Goal: Book appointment/travel/reservation

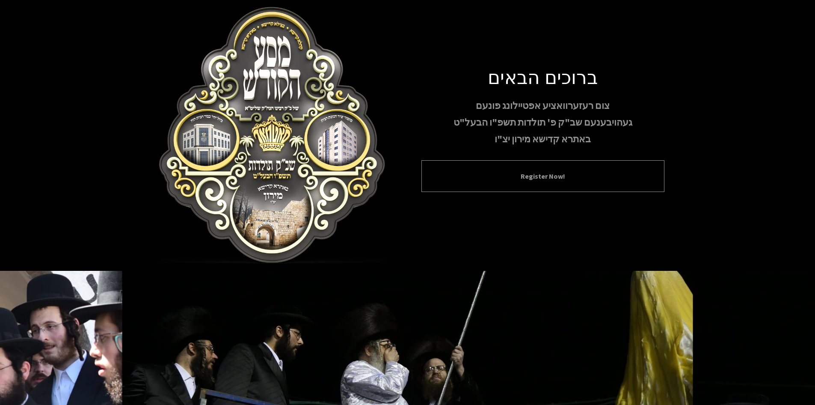
click at [565, 180] on button "Register Now!" at bounding box center [543, 176] width 222 height 10
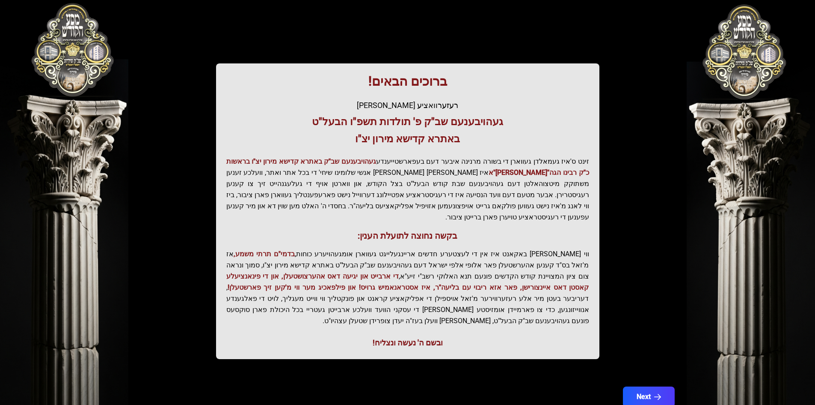
scroll to position [91, 0]
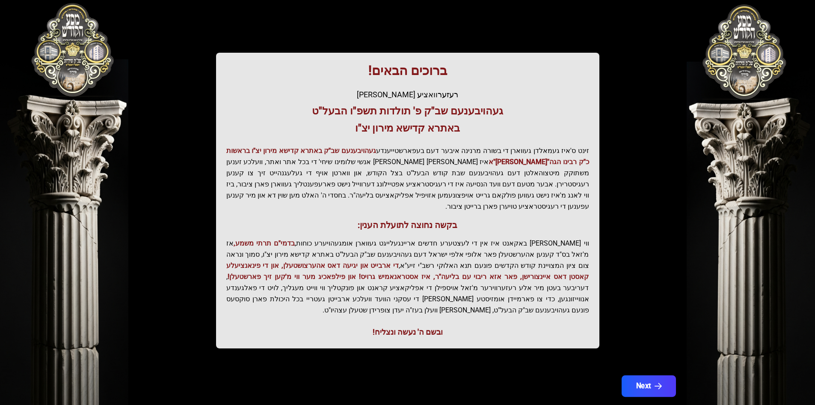
click at [649, 375] on button "Next" at bounding box center [649, 385] width 54 height 21
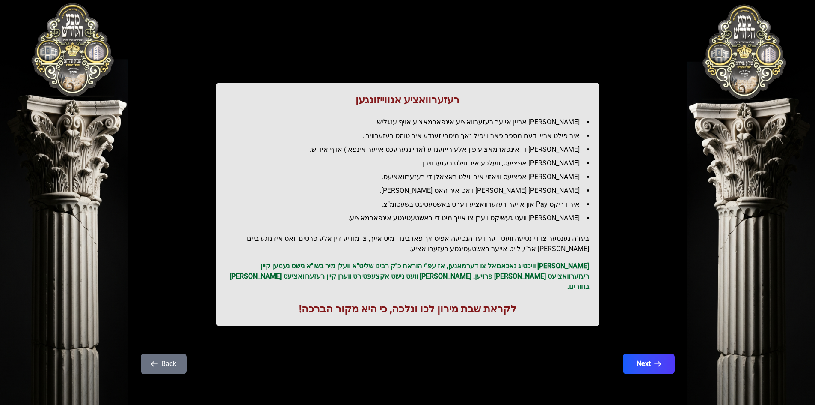
scroll to position [0, 0]
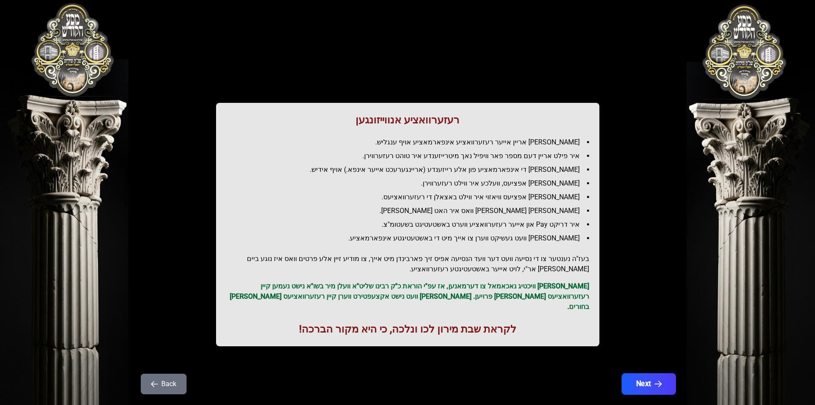
click at [661, 380] on icon "button" at bounding box center [658, 383] width 7 height 7
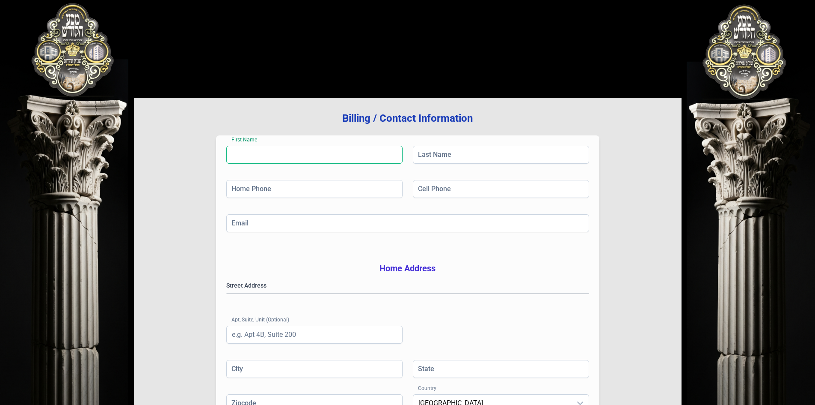
click at [303, 160] on input "First Name" at bounding box center [314, 155] width 176 height 18
type input "[PERSON_NAME]"
type input "[PHONE_NUMBER]"
type input "[EMAIL_ADDRESS][DOMAIN_NAME]"
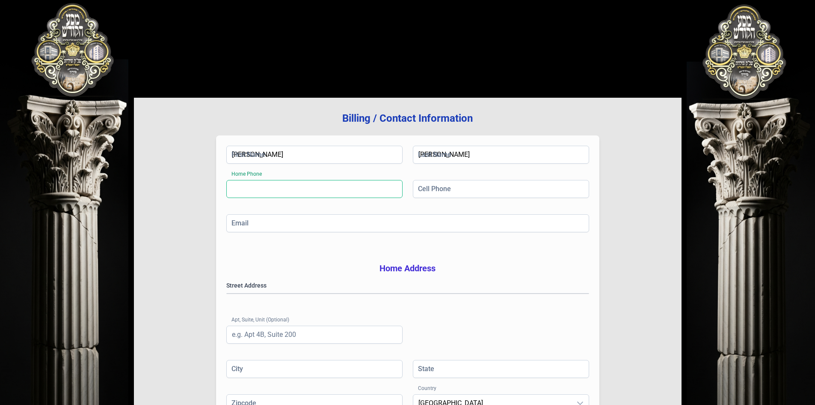
type input "Monroe"
type input "NY"
type input "10950"
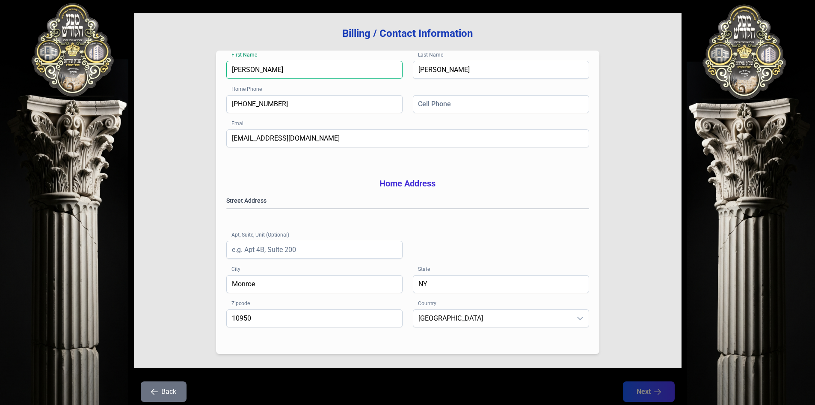
scroll to position [86, 0]
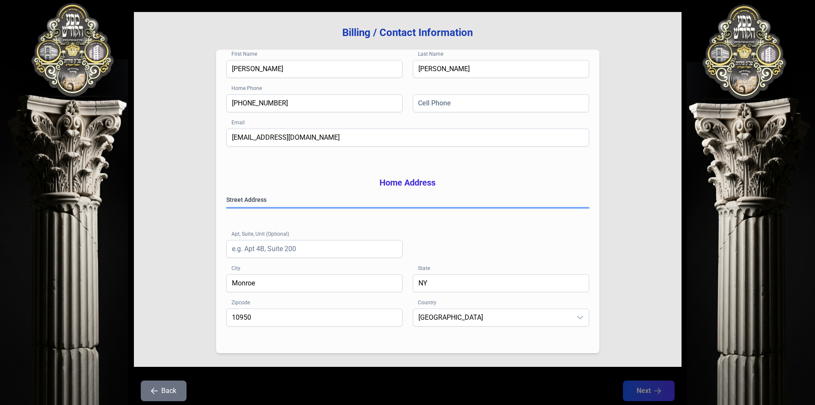
click at [227, 208] on gmp-place-autocomplete at bounding box center [227, 208] width 0 height 0
type input "[PERSON_NAME]"
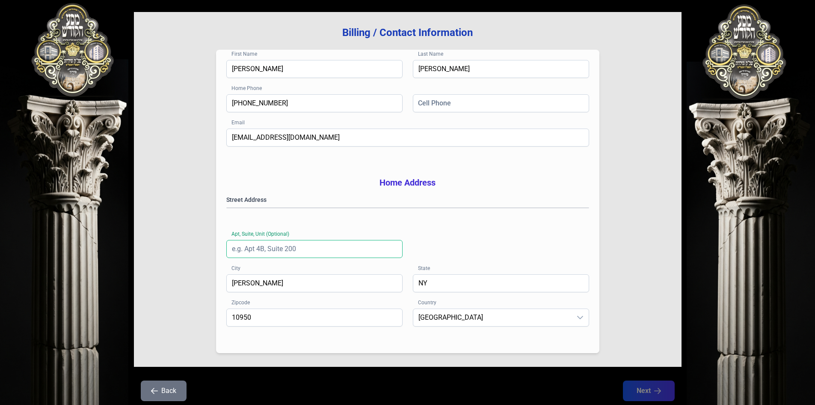
click at [335, 258] on input "Apt, Suite, Unit (Optional)" at bounding box center [314, 249] width 176 height 18
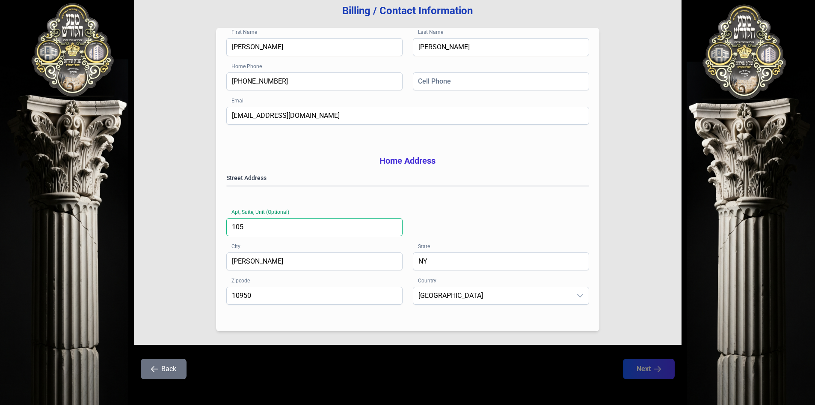
scroll to position [125, 0]
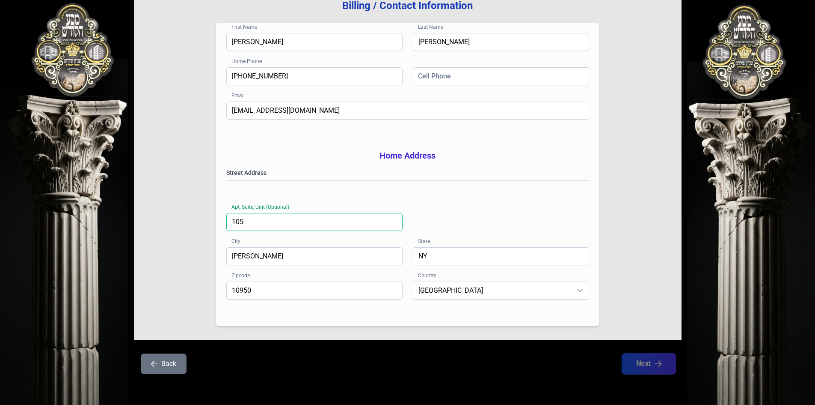
type input "105"
click at [478, 199] on div "Street Address [STREET_ADDRESS]" at bounding box center [407, 207] width 363 height 79
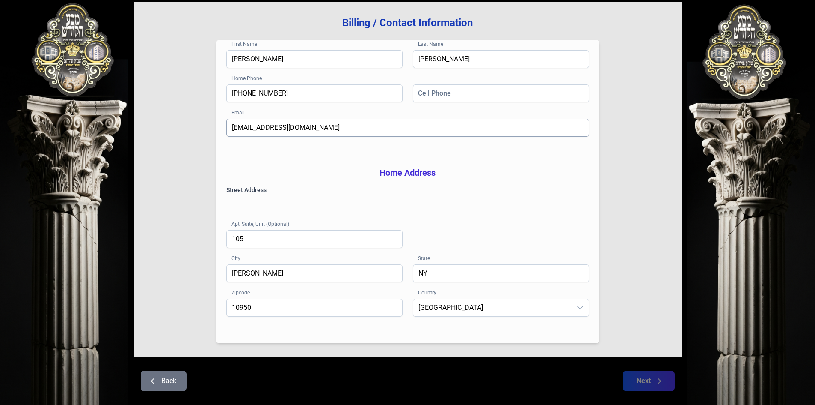
scroll to position [83, 0]
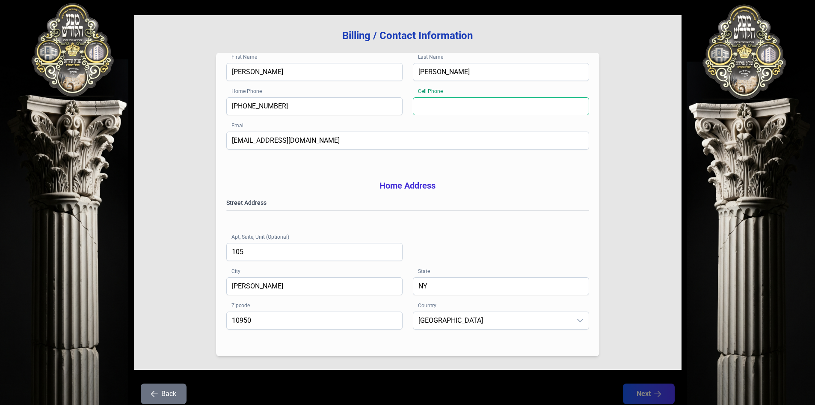
click at [470, 104] on input "Cell Phone" at bounding box center [501, 106] width 176 height 18
type input "[PHONE_NUMBER]"
type input "Monroe"
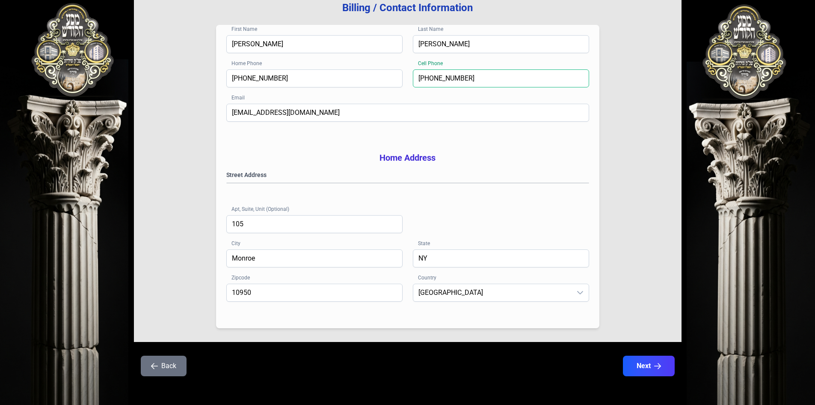
scroll to position [125, 0]
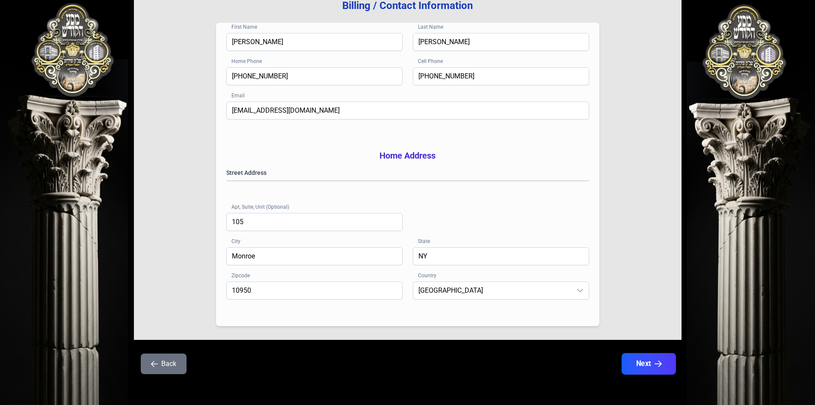
click at [657, 368] on button "Next" at bounding box center [649, 363] width 54 height 21
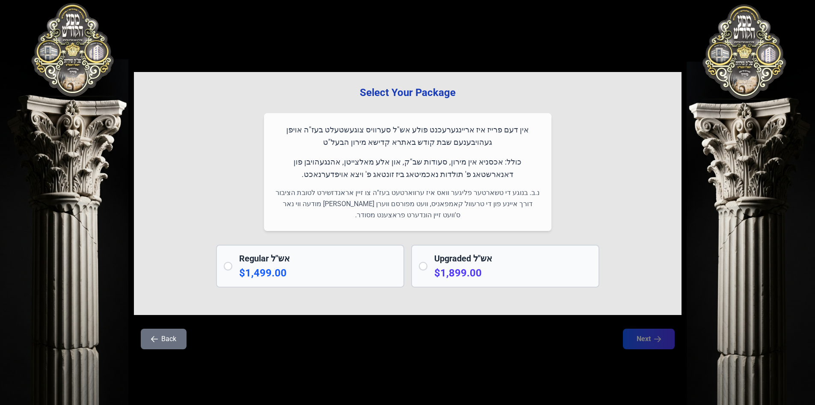
scroll to position [0, 0]
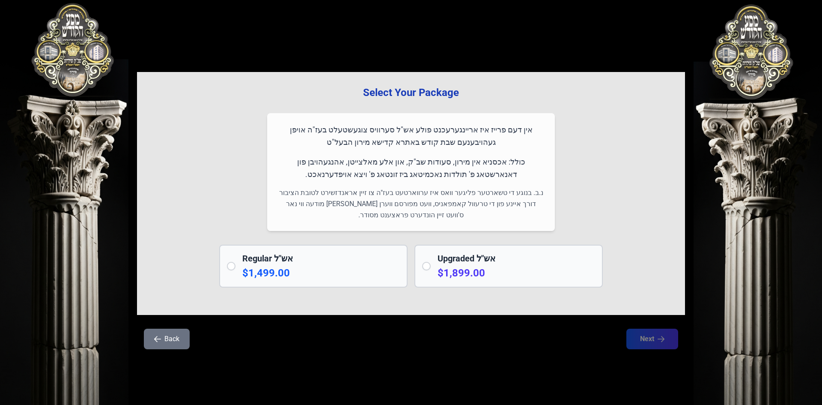
click at [230, 256] on div "Regular אש"ל $1,499.00" at bounding box center [313, 265] width 188 height 43
radio input "true"
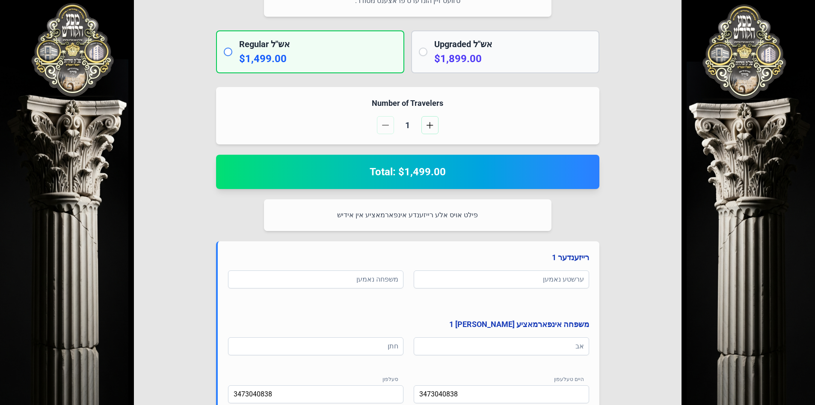
scroll to position [257, 0]
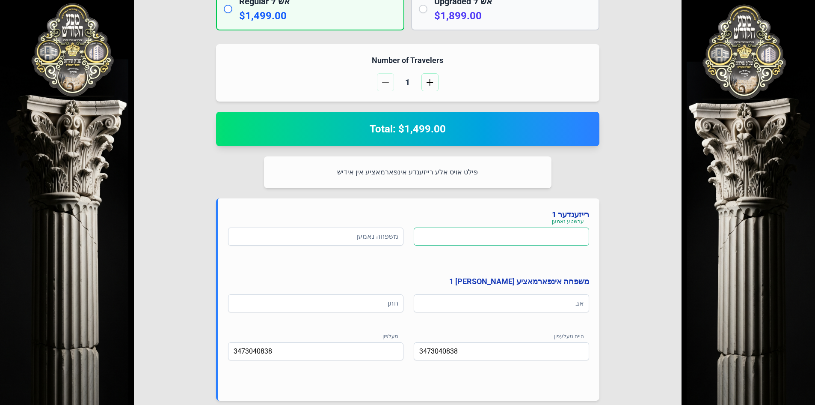
click at [540, 229] on input at bounding box center [502, 236] width 176 height 18
type input "[PERSON_NAME]"
click at [382, 239] on input at bounding box center [316, 236] width 176 height 18
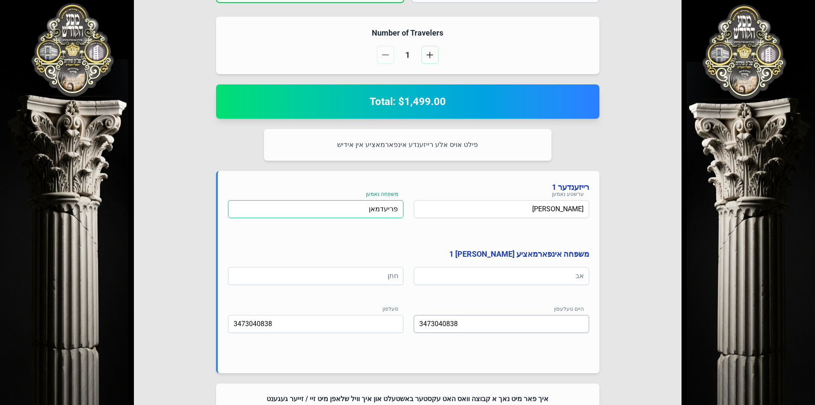
scroll to position [300, 0]
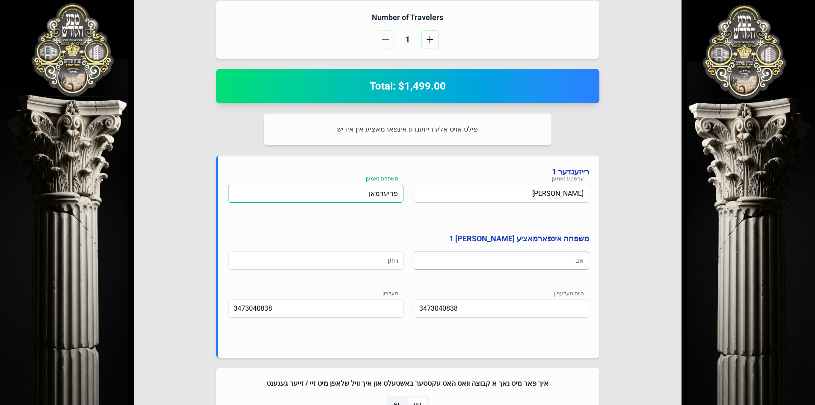
type input "פריעדמאן"
click at [541, 263] on input at bounding box center [502, 260] width 176 height 18
type input "ר' [PERSON_NAME]"
click at [361, 262] on input at bounding box center [316, 260] width 176 height 18
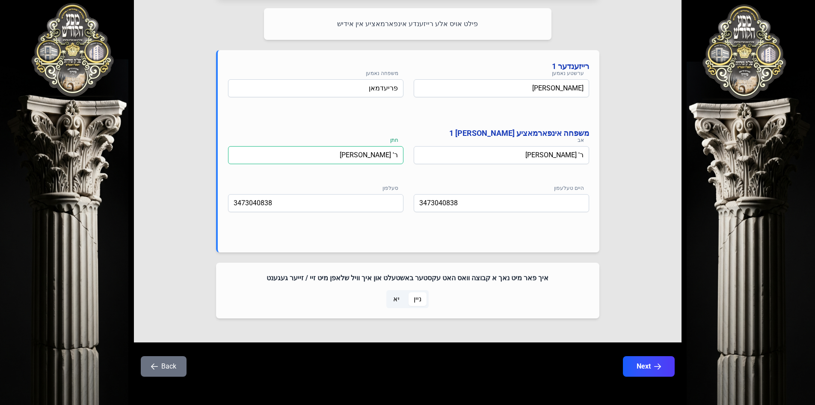
scroll to position [408, 0]
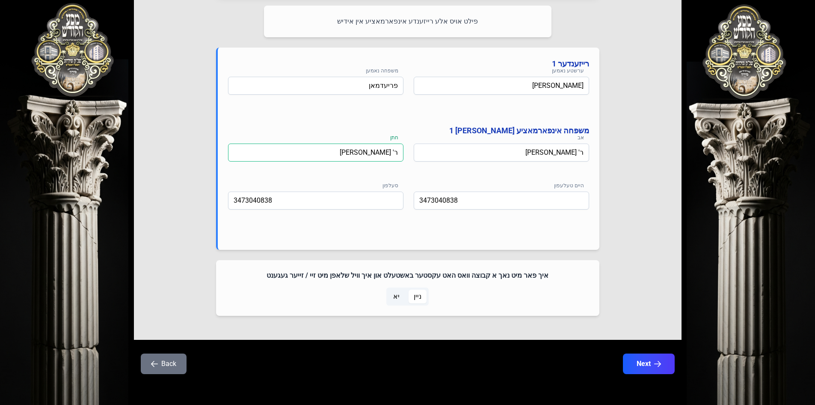
type input "ר' [PERSON_NAME]"
click at [406, 301] on p-togglebutton "יא" at bounding box center [397, 296] width 21 height 18
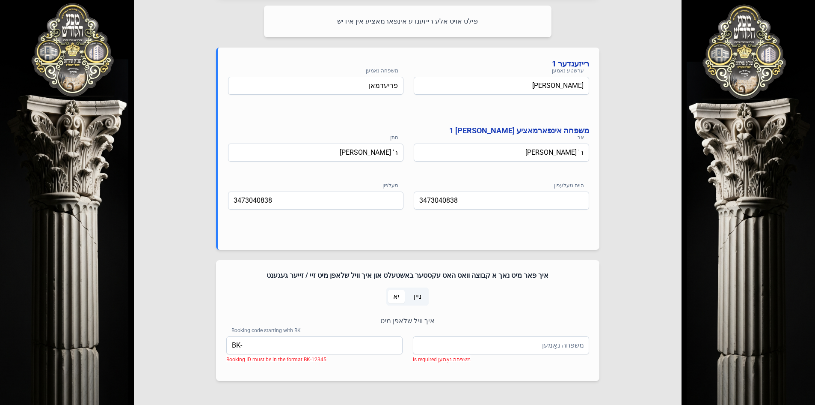
click at [421, 295] on span "ניין" at bounding box center [418, 296] width 8 height 10
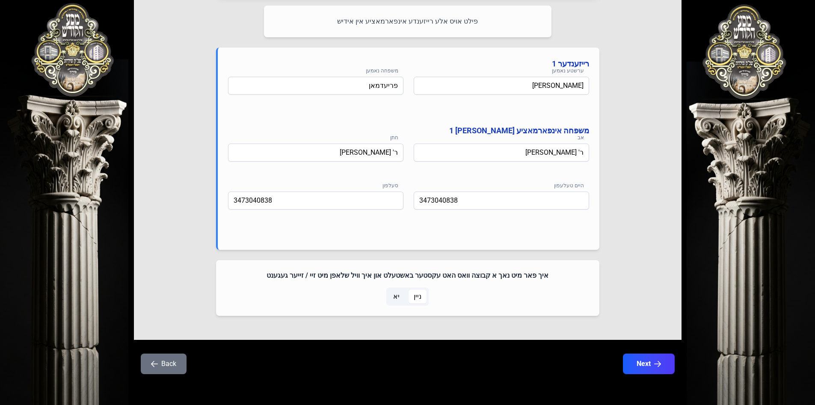
click at [389, 296] on span "יא" at bounding box center [396, 296] width 17 height 14
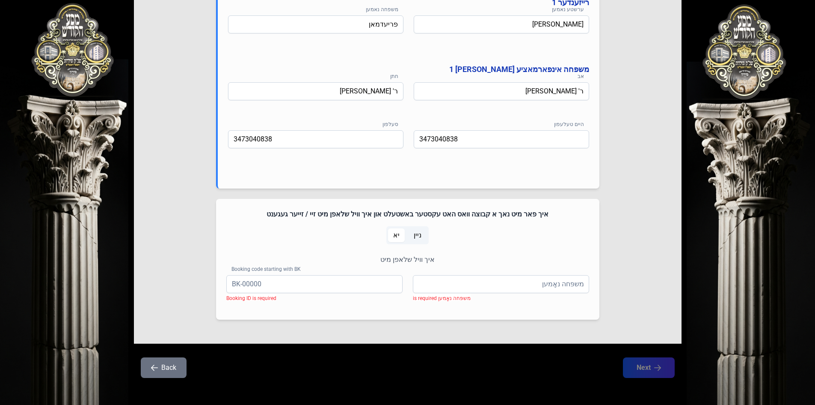
scroll to position [473, 0]
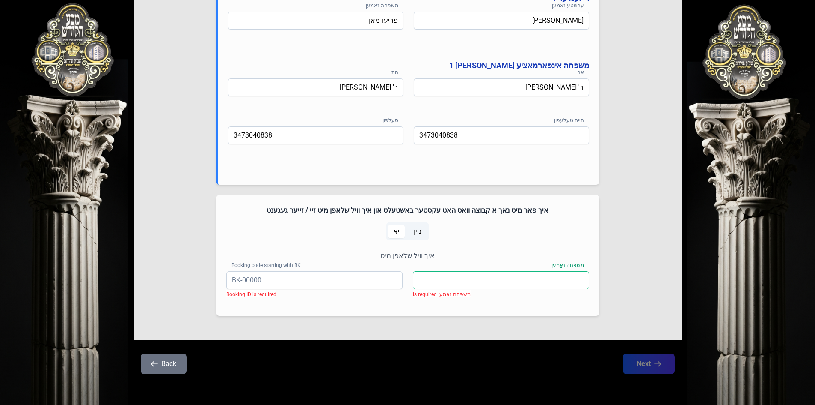
click at [532, 277] on input "משפּחה נאָמען" at bounding box center [501, 280] width 176 height 18
click at [375, 284] on input "Booking code starting with BK" at bounding box center [314, 280] width 176 height 18
type input "BK-נישט זיכער"
click at [491, 283] on input "משפּחה נאָמען" at bounding box center [501, 280] width 176 height 18
type input "ל"
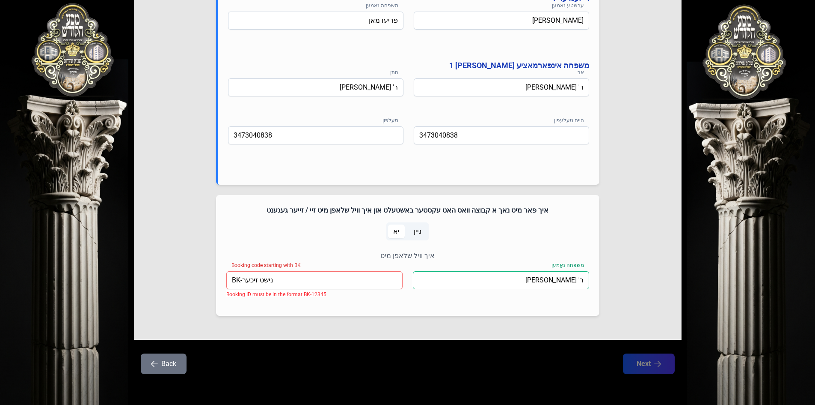
type input "ר' [PERSON_NAME]"
drag, startPoint x: 283, startPoint y: 281, endPoint x: 247, endPoint y: 282, distance: 36.0
click at [247, 282] on input "BK-נישט זיכער" at bounding box center [314, 280] width 176 height 18
click at [241, 280] on input "BK-נישט זיכער" at bounding box center [314, 280] width 176 height 18
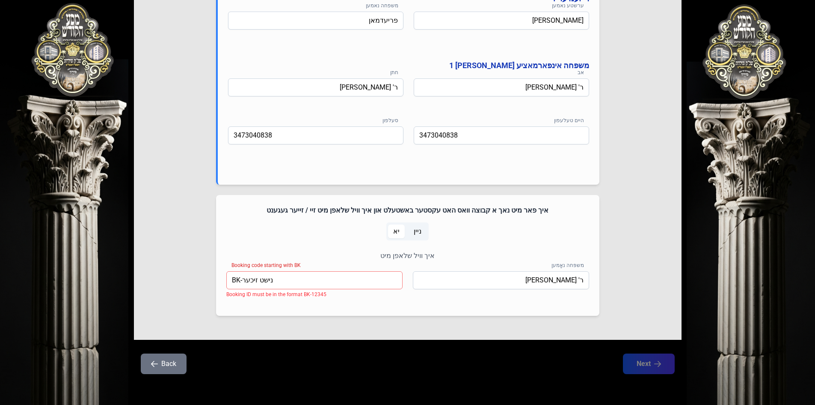
click at [243, 280] on input "BK-נישט זיכער" at bounding box center [314, 280] width 176 height 18
click at [361, 279] on input "BK-00000000נישט זיכער" at bounding box center [314, 280] width 176 height 18
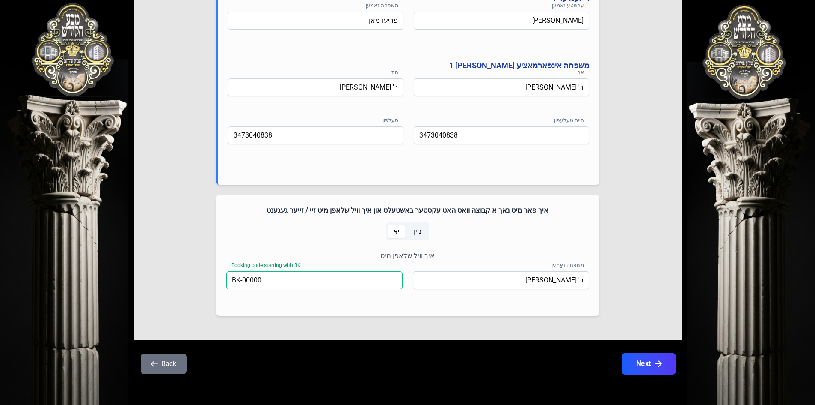
type input "BK-00000"
click at [642, 360] on button "Next" at bounding box center [649, 363] width 54 height 21
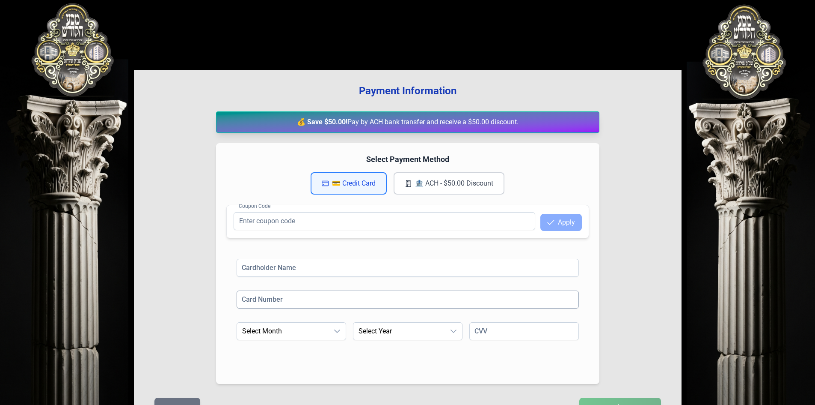
scroll to position [43, 0]
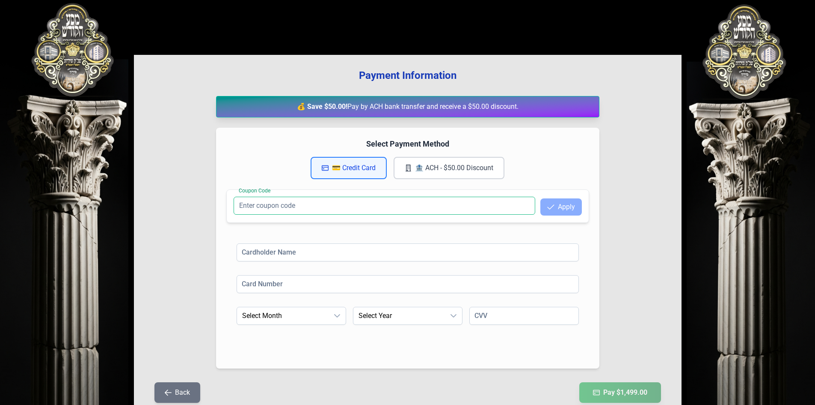
click at [303, 206] on input "Coupon Code" at bounding box center [385, 205] width 302 height 18
click at [315, 202] on input "Coupon Code" at bounding box center [385, 205] width 302 height 18
click at [370, 203] on input "Coupon Code" at bounding box center [385, 205] width 302 height 18
type input "[CREDIT_CARD_NUMBER]"
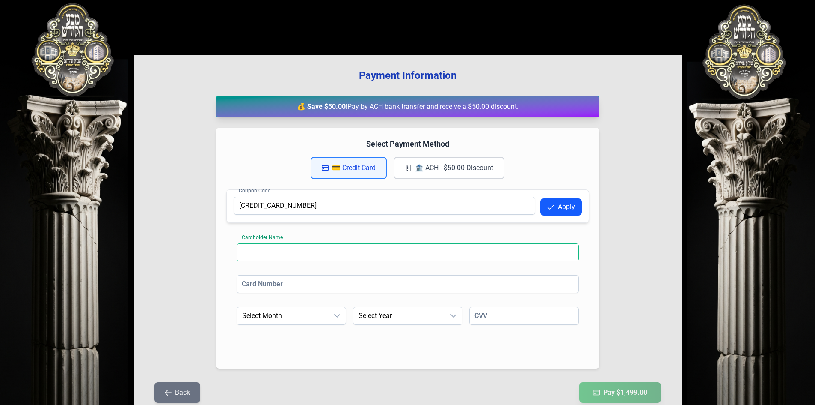
click at [388, 256] on input at bounding box center [408, 252] width 342 height 18
type input "[PERSON_NAME]"
type input "[CREDIT_CARD_NUMBER]"
type input "618"
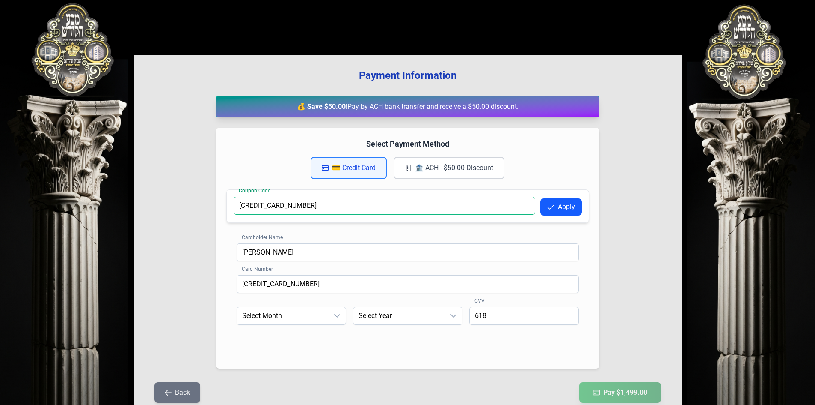
drag, startPoint x: 286, startPoint y: 211, endPoint x: 189, endPoint y: 212, distance: 96.3
click at [188, 213] on div "Payment Information 💰 Save $50.00! Pay by ACH bank transfer and receive a $50.0…" at bounding box center [408, 241] width 548 height 372
click at [336, 315] on icon "dropdown trigger" at bounding box center [337, 315] width 7 height 7
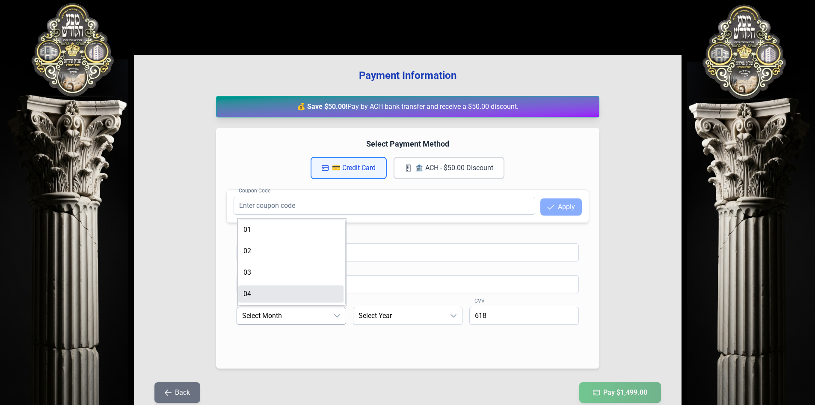
click at [320, 284] on ul "01 02 03 04 05 06 07 08 09 10 11 12" at bounding box center [291, 348] width 107 height 259
click at [390, 318] on span "Select Year" at bounding box center [400, 315] width 92 height 17
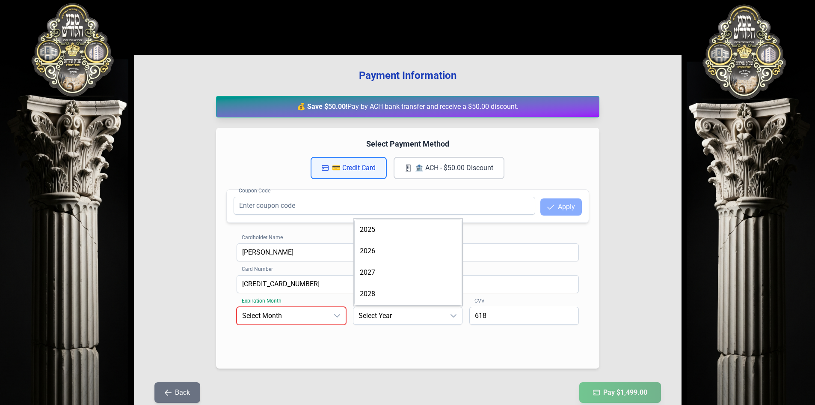
click at [323, 308] on span "Select Month" at bounding box center [283, 315] width 92 height 17
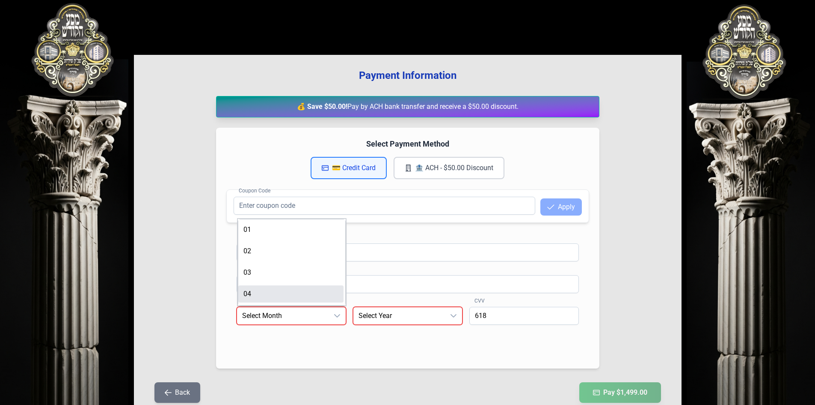
click at [287, 293] on li "04" at bounding box center [290, 293] width 105 height 17
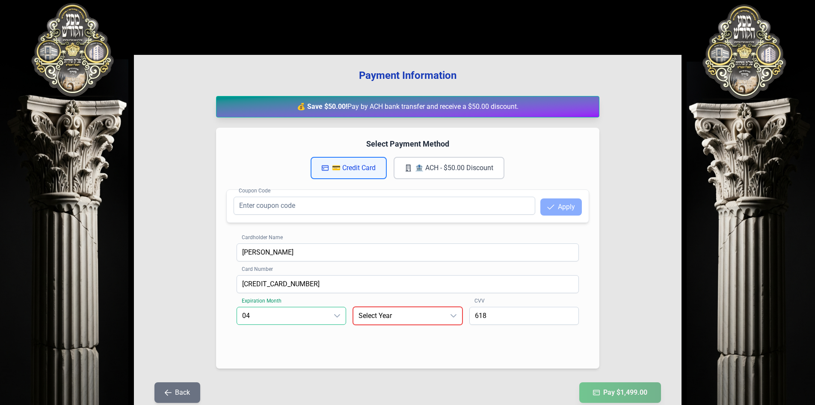
click at [390, 321] on span "Select Year" at bounding box center [400, 315] width 92 height 17
click at [383, 296] on li "2028" at bounding box center [407, 293] width 105 height 17
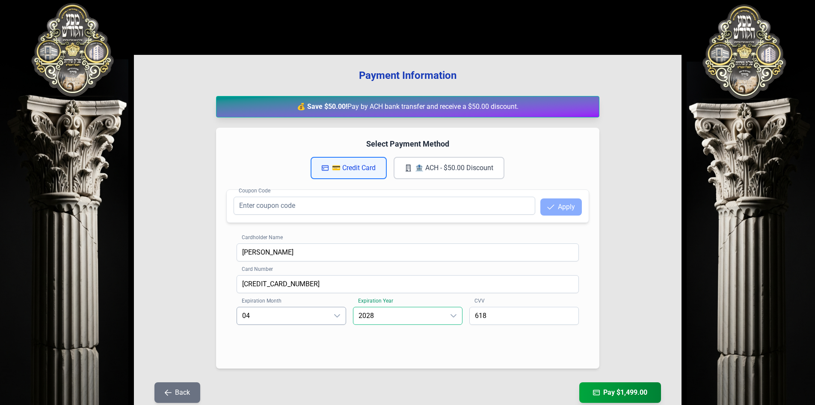
click at [432, 168] on button "🏦 ACH - $50.00 Discount" at bounding box center [449, 168] width 111 height 22
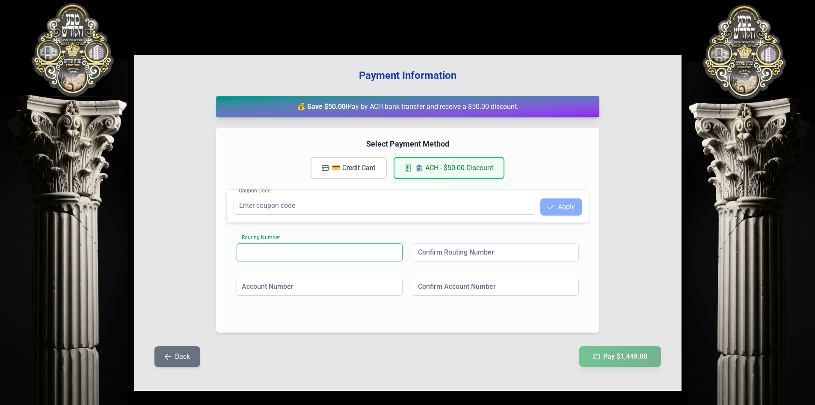
click at [335, 245] on input at bounding box center [320, 252] width 166 height 18
